Goal: Task Accomplishment & Management: Use online tool/utility

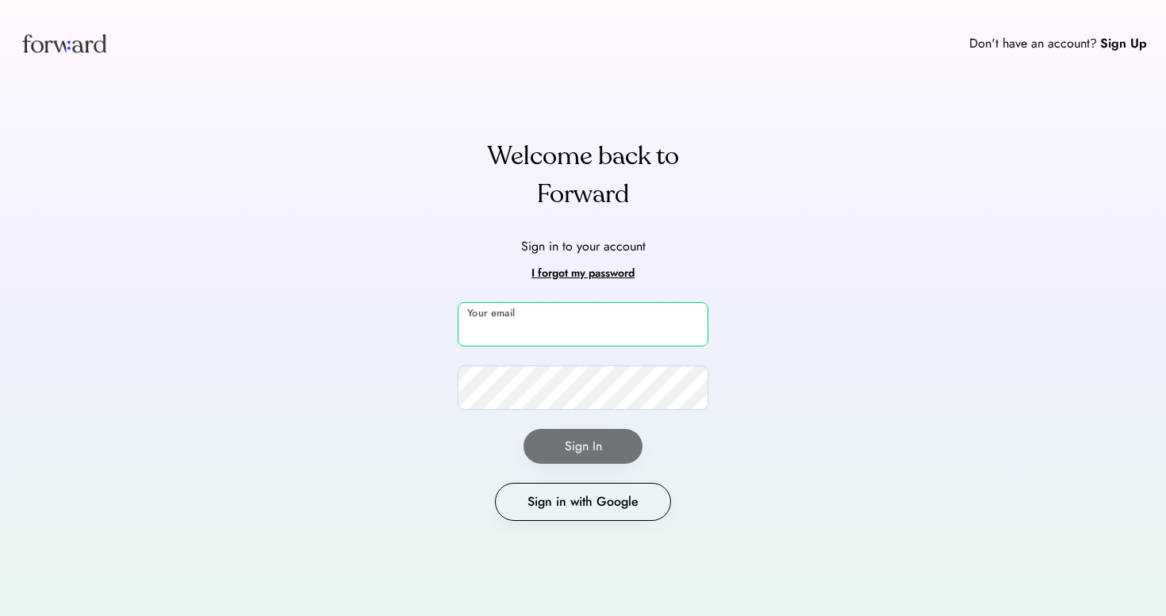
type input "**********"
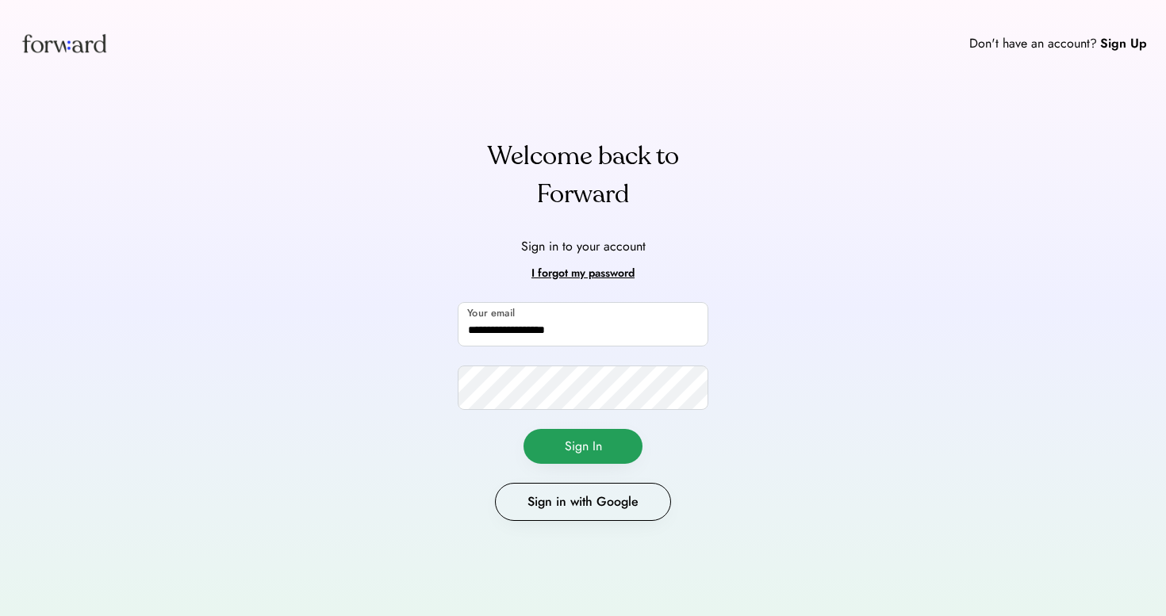
click at [554, 450] on button "Sign In" at bounding box center [583, 446] width 119 height 35
click at [612, 438] on button "Sign In" at bounding box center [583, 446] width 119 height 35
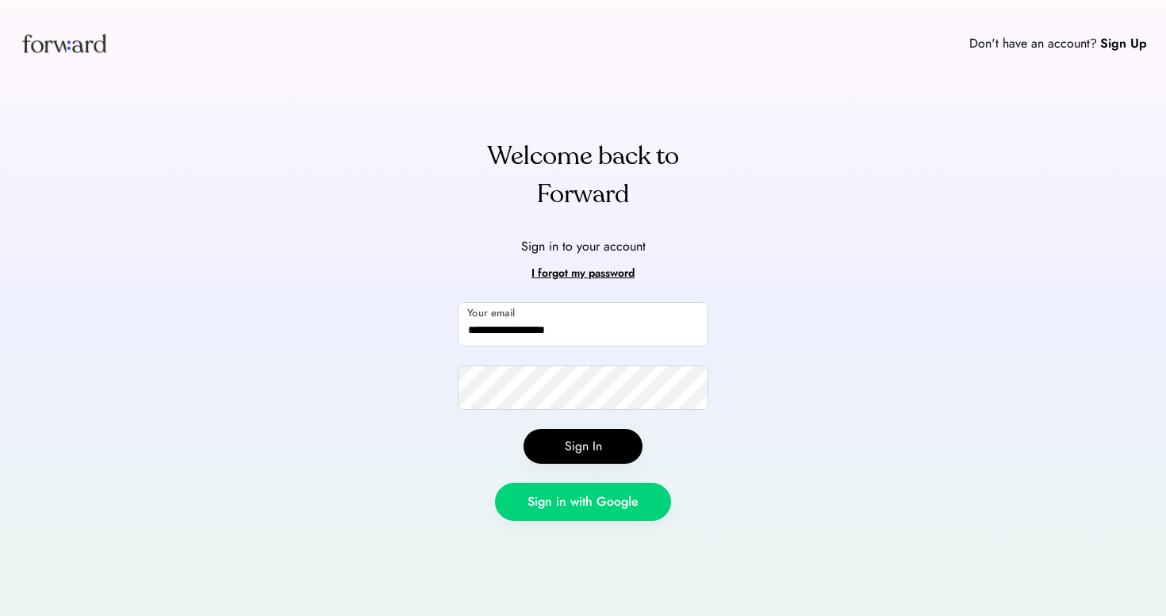
click at [610, 508] on button "Sign in with Google" at bounding box center [583, 502] width 176 height 38
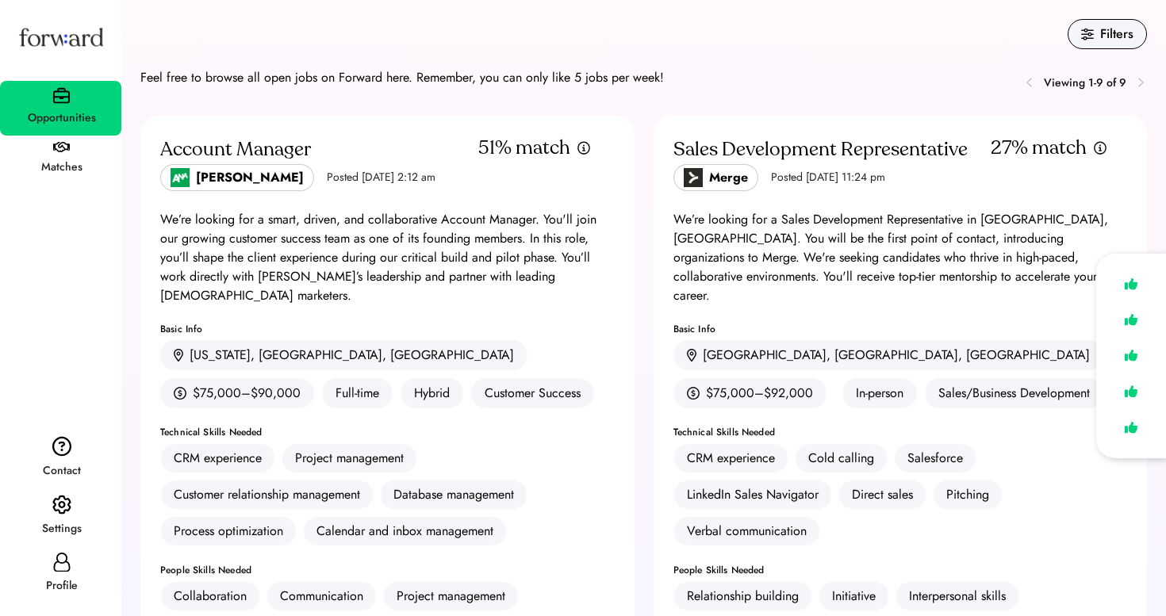
click at [91, 191] on div "Opportunities Matches Contact Settings Profile" at bounding box center [60, 308] width 121 height 616
click at [79, 162] on div "Matches" at bounding box center [62, 167] width 120 height 19
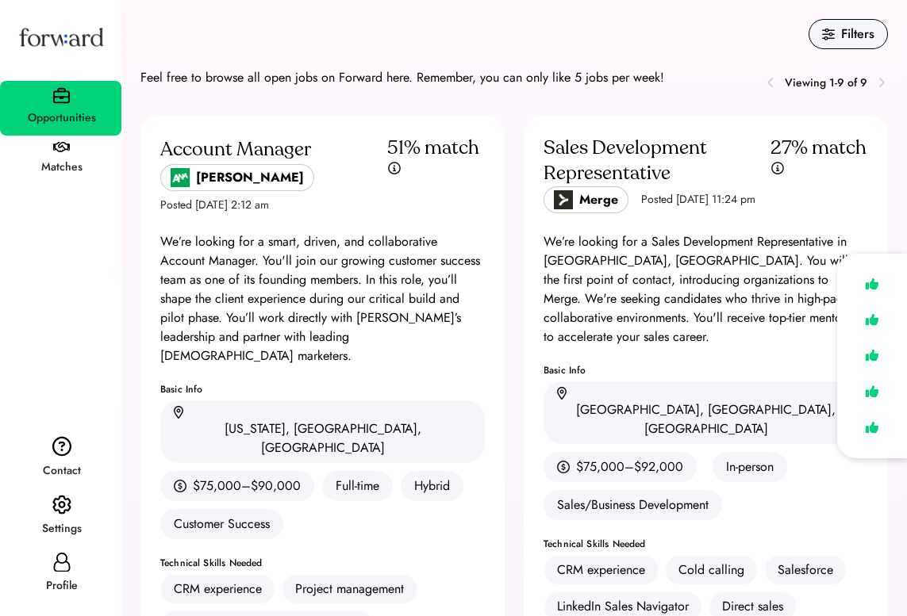
click at [58, 155] on div "Matches" at bounding box center [62, 167] width 120 height 29
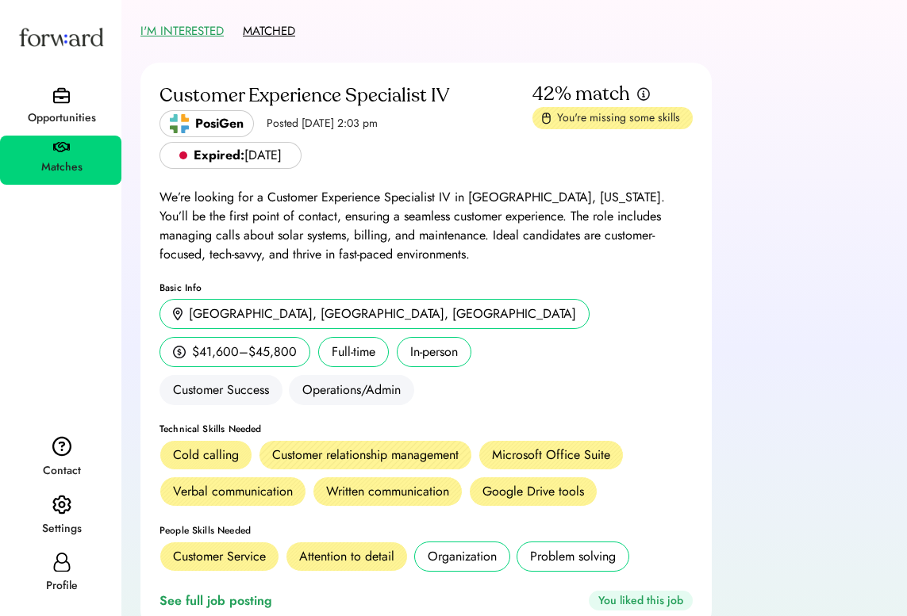
click at [193, 28] on button "I'M INTERESTED" at bounding box center [181, 31] width 83 height 25
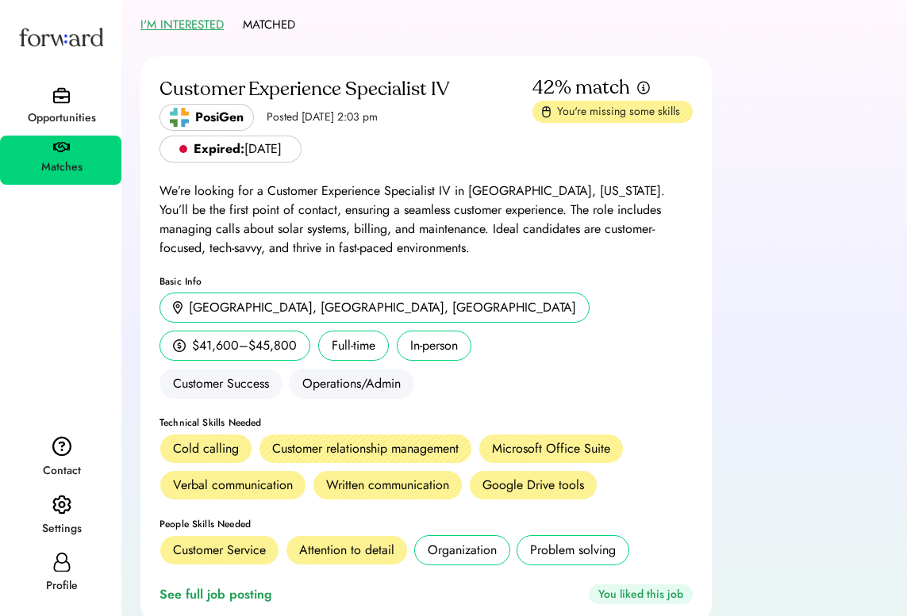
scroll to position [-2, 0]
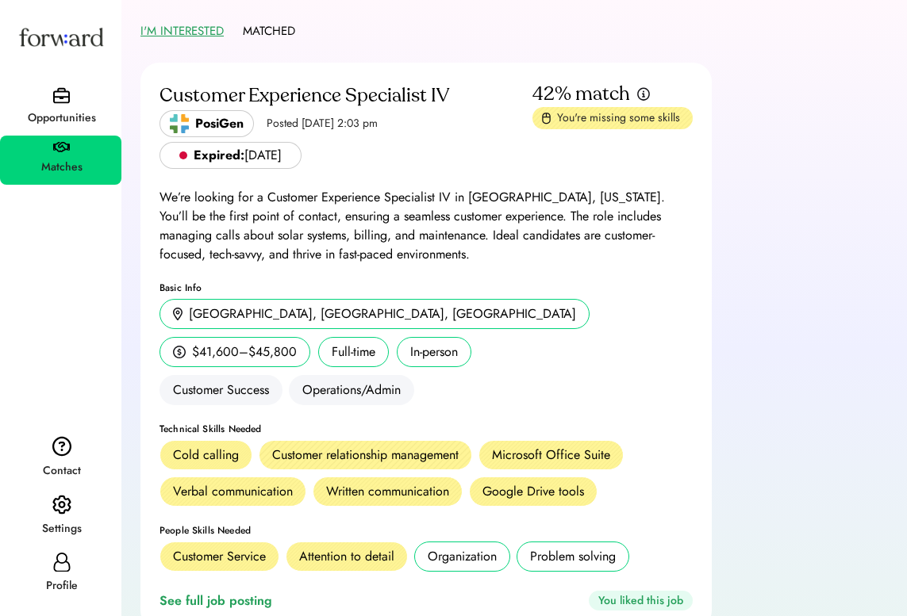
click at [28, 59] on img at bounding box center [61, 37] width 90 height 48
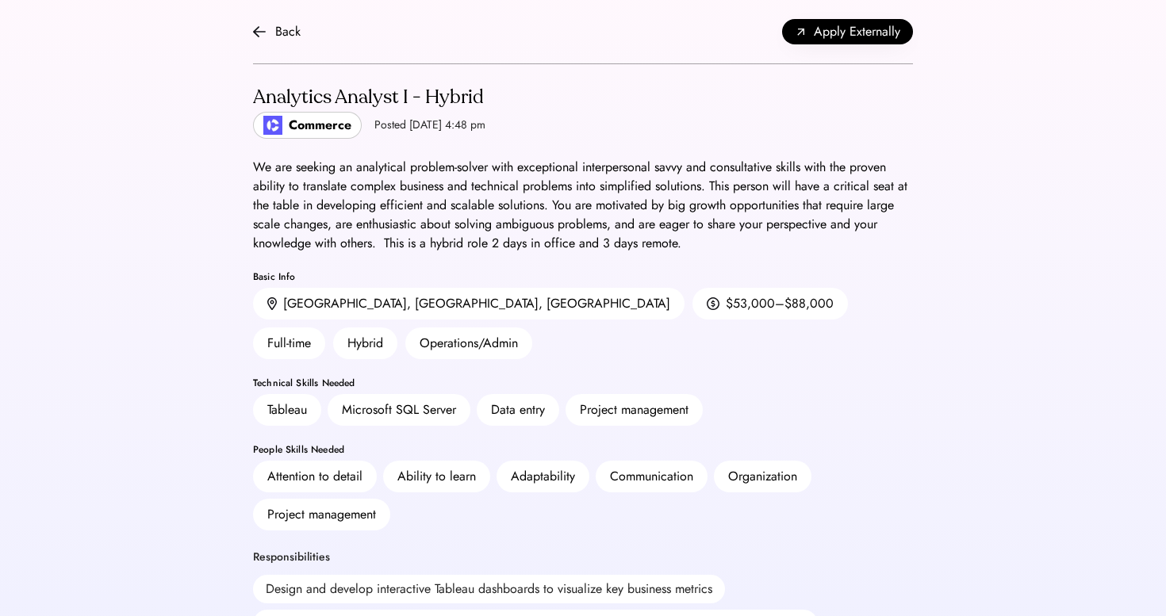
scroll to position [-2, 0]
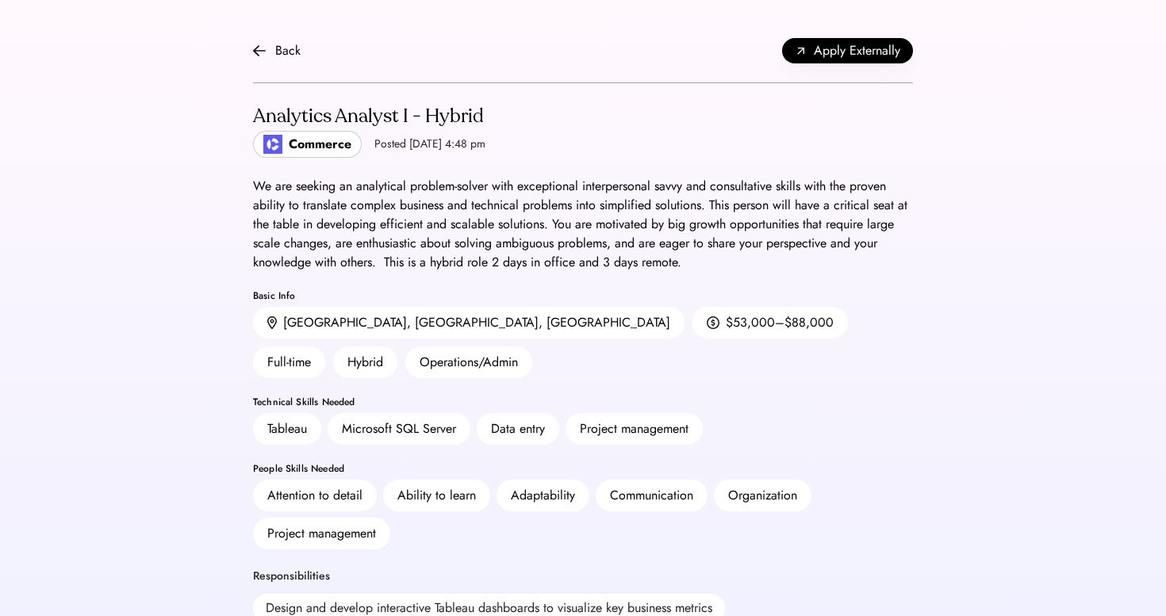
click at [842, 71] on div "Back Apply Externally" at bounding box center [583, 51] width 660 height 64
click at [841, 63] on button "Apply Externally" at bounding box center [847, 50] width 131 height 25
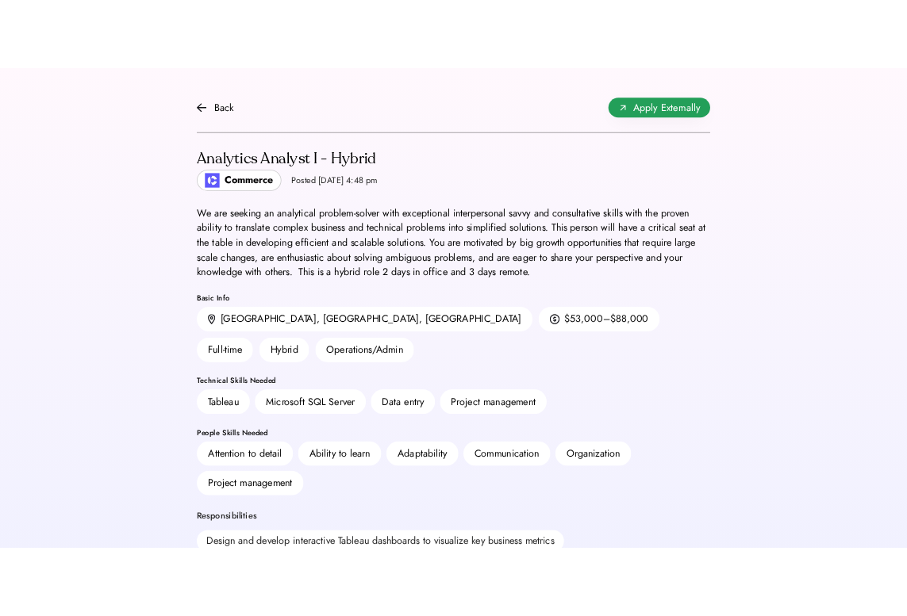
scroll to position [0, 0]
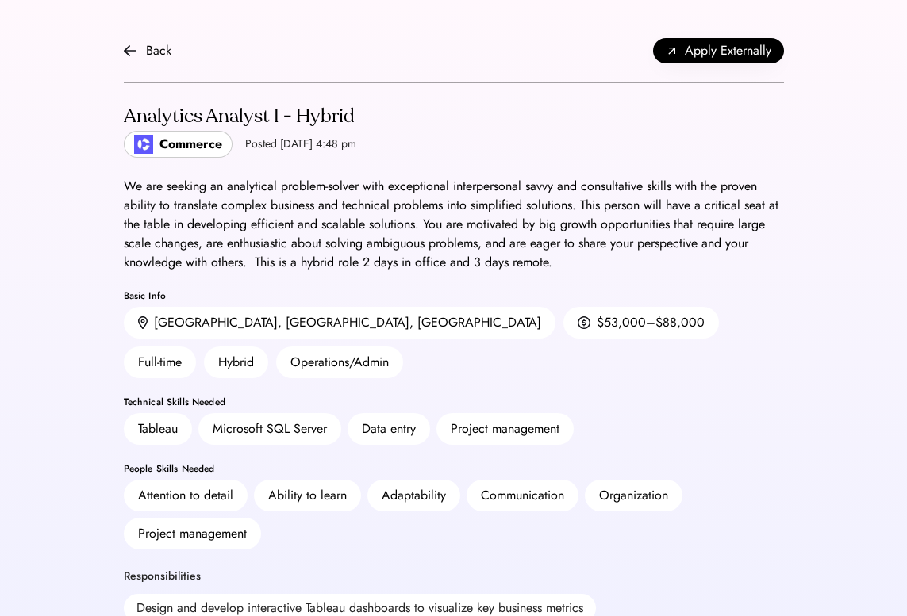
click at [598, 143] on div "Analytics Analyst I - Hybrid Commerce Posted Sep 5, 2025 4:48 pm" at bounding box center [454, 130] width 660 height 56
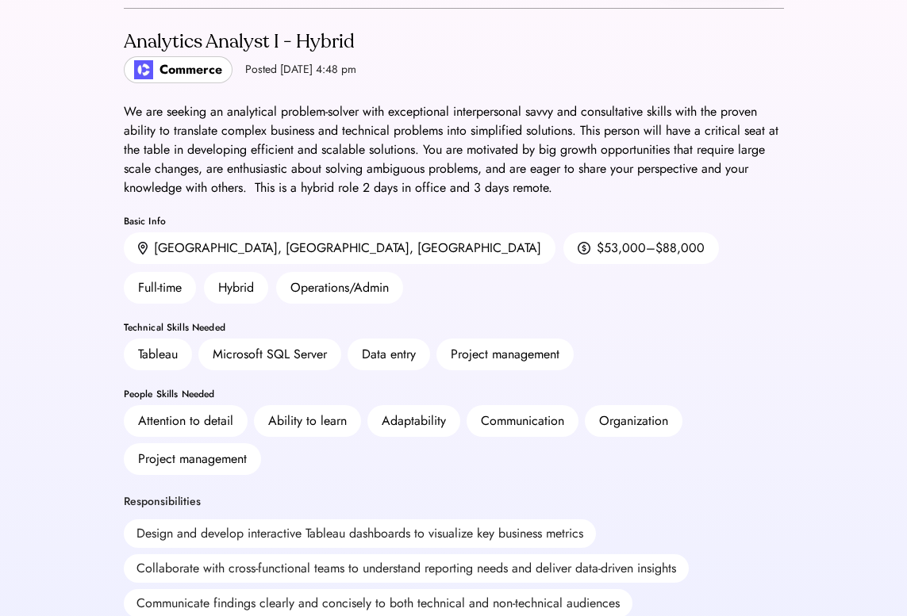
scroll to position [86, 0]
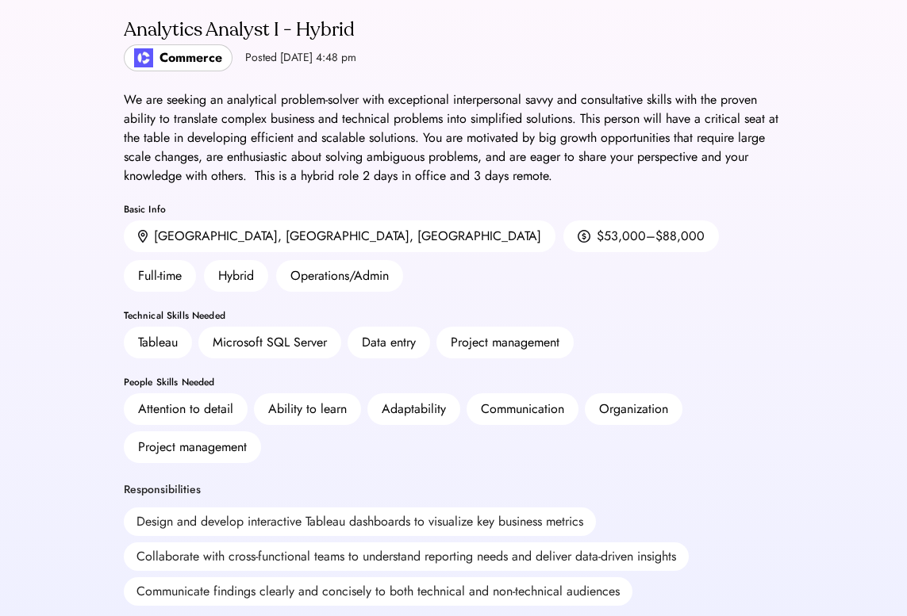
click at [182, 66] on div "Commerce" at bounding box center [190, 57] width 63 height 19
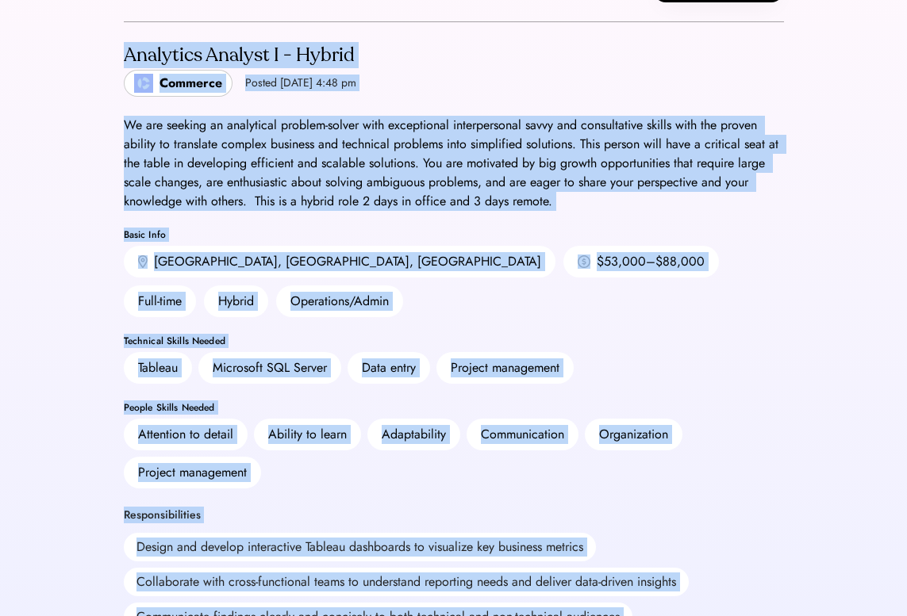
scroll to position [0, 0]
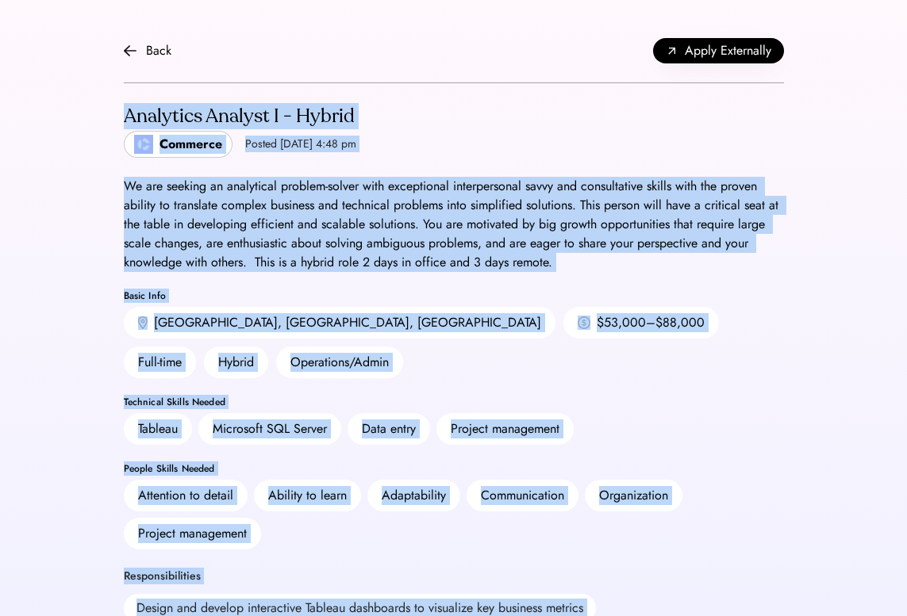
drag, startPoint x: 444, startPoint y: 129, endPoint x: 438, endPoint y: 83, distance: 46.4
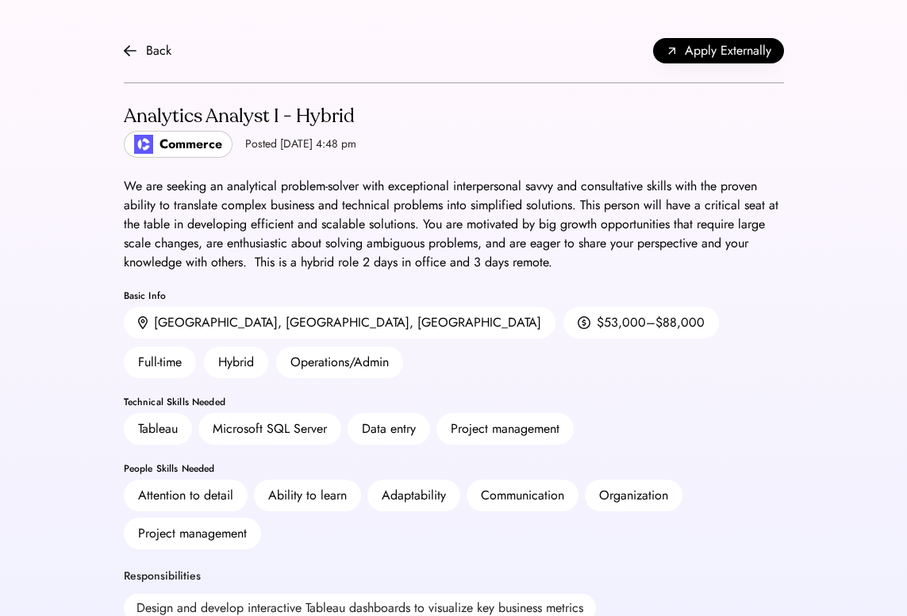
click at [715, 50] on span "Apply Externally" at bounding box center [728, 50] width 86 height 19
click at [195, 121] on div "Analytics Analyst I - Hybrid" at bounding box center [240, 116] width 232 height 25
click at [183, 155] on div "Commerce" at bounding box center [178, 144] width 109 height 27
click at [183, 146] on div "Commerce" at bounding box center [190, 144] width 63 height 19
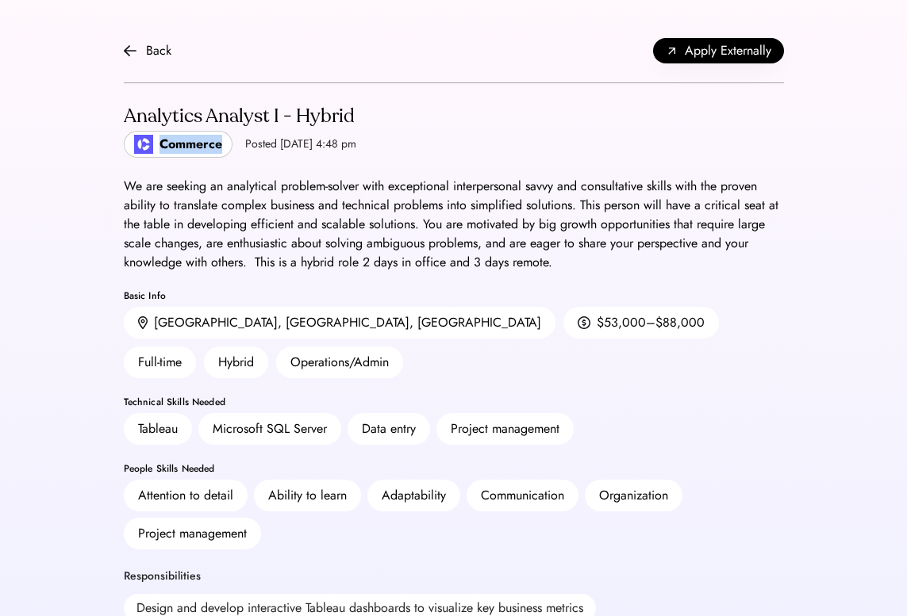
click at [183, 146] on div "Commerce" at bounding box center [190, 144] width 63 height 19
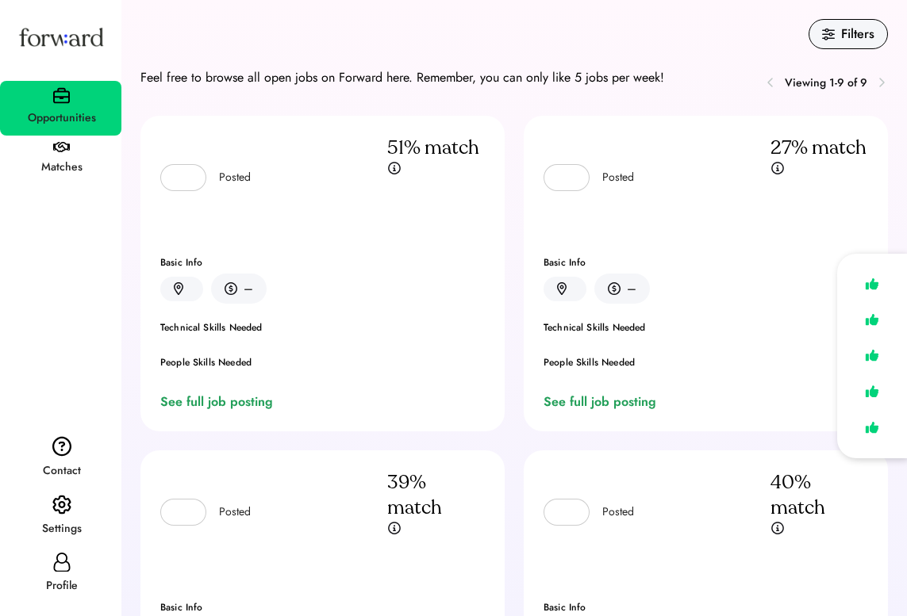
drag, startPoint x: 0, startPoint y: 0, endPoint x: 1119, endPoint y: 56, distance: 1120.7
click at [906, 56] on html "Filters Feel free to browse all open jobs on Forward here. Remember, you can on…" at bounding box center [453, 308] width 907 height 616
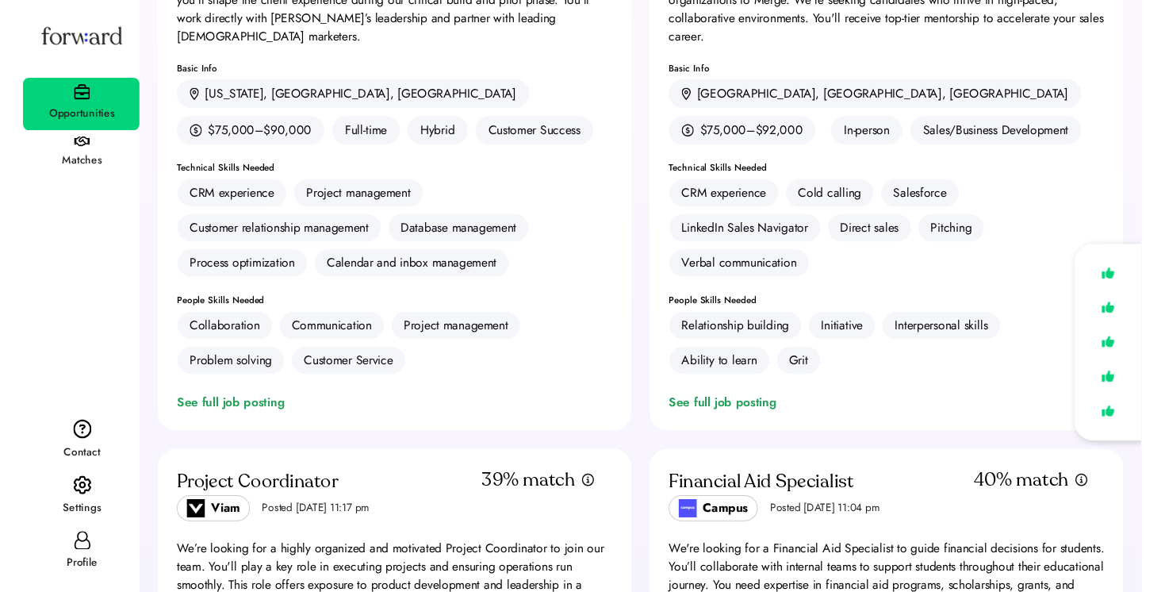
scroll to position [271, 0]
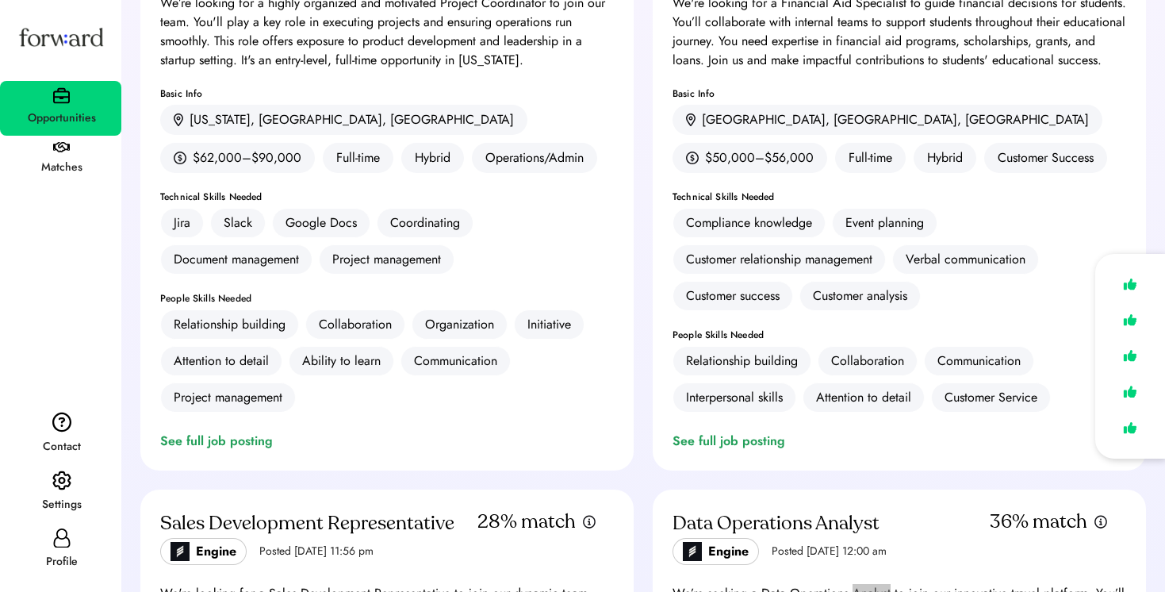
scroll to position [836, 0]
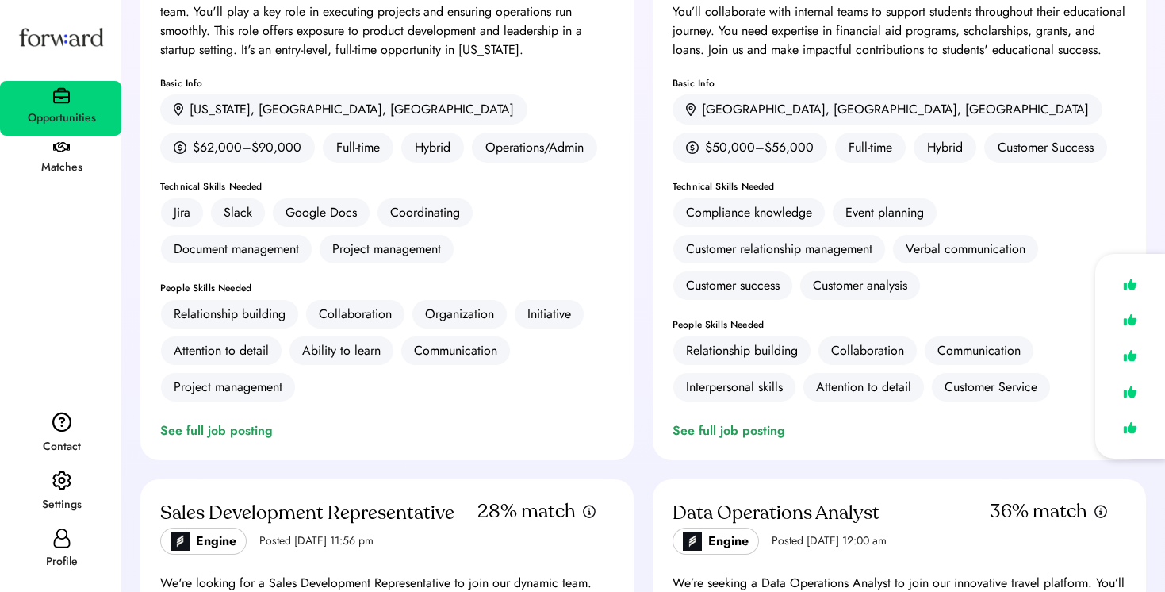
click at [906, 132] on div "Full-time" at bounding box center [870, 147] width 71 height 30
